Goal: Transaction & Acquisition: Obtain resource

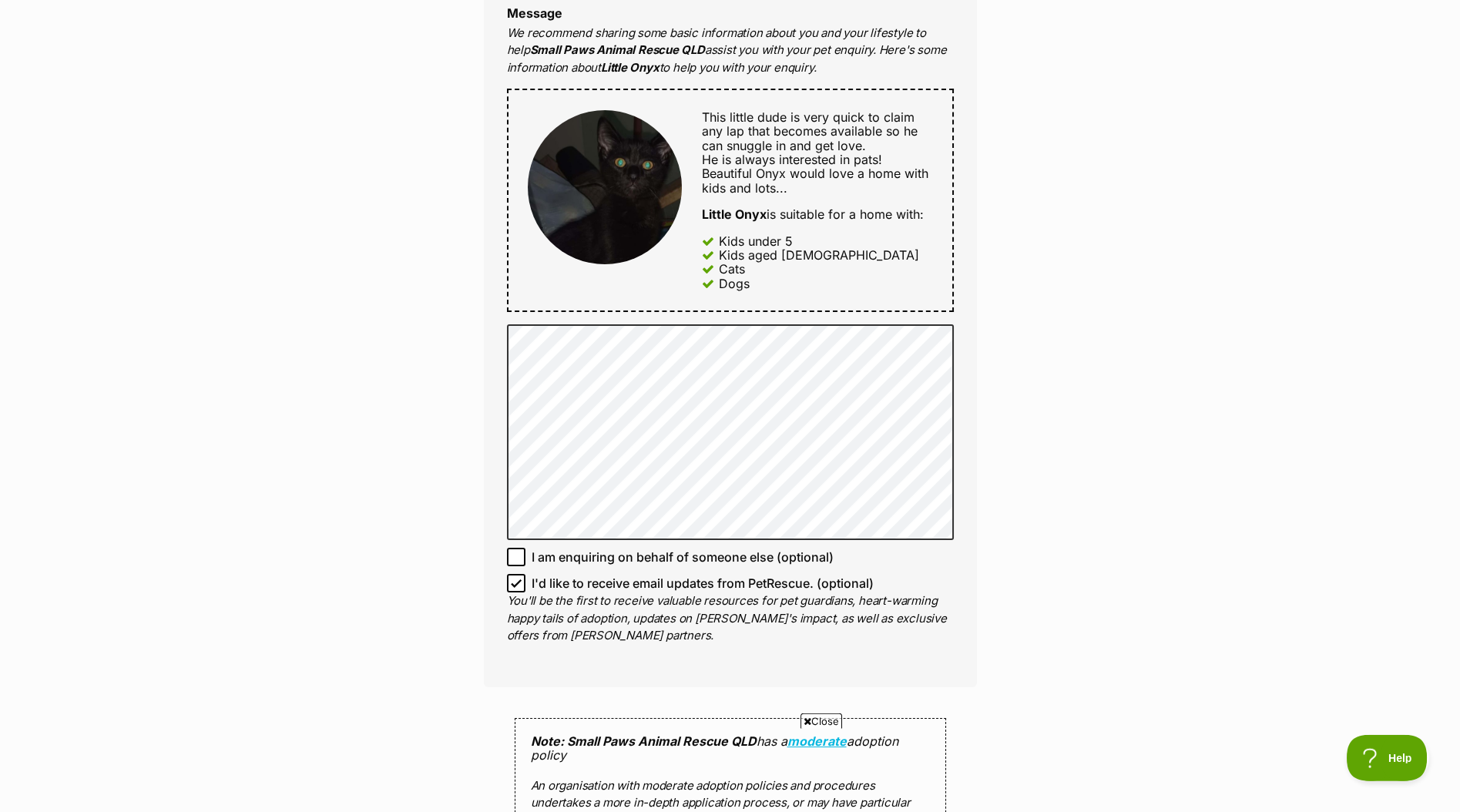
scroll to position [812, 0]
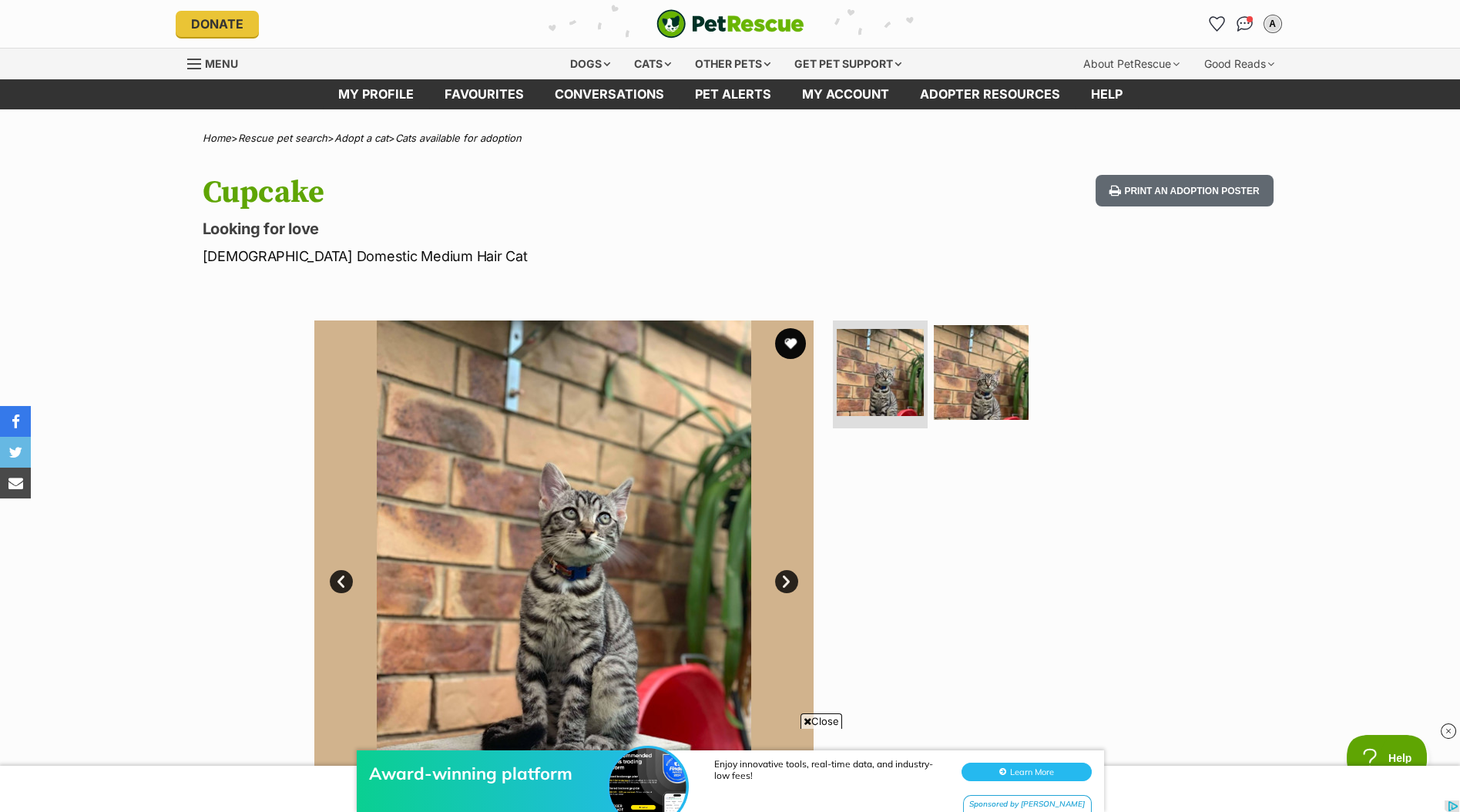
scroll to position [270, 0]
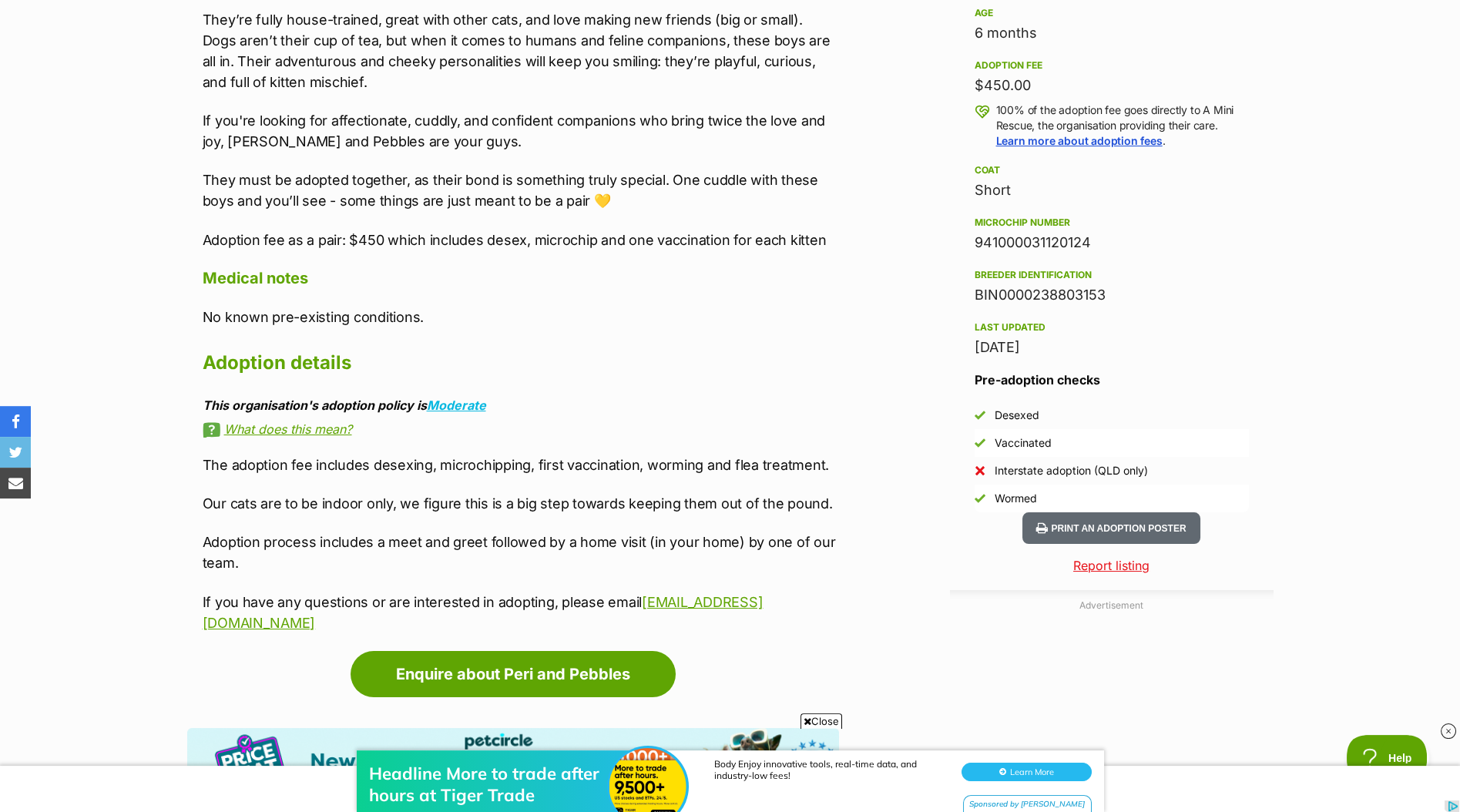
scroll to position [1082, 0]
